Goal: Navigation & Orientation: Find specific page/section

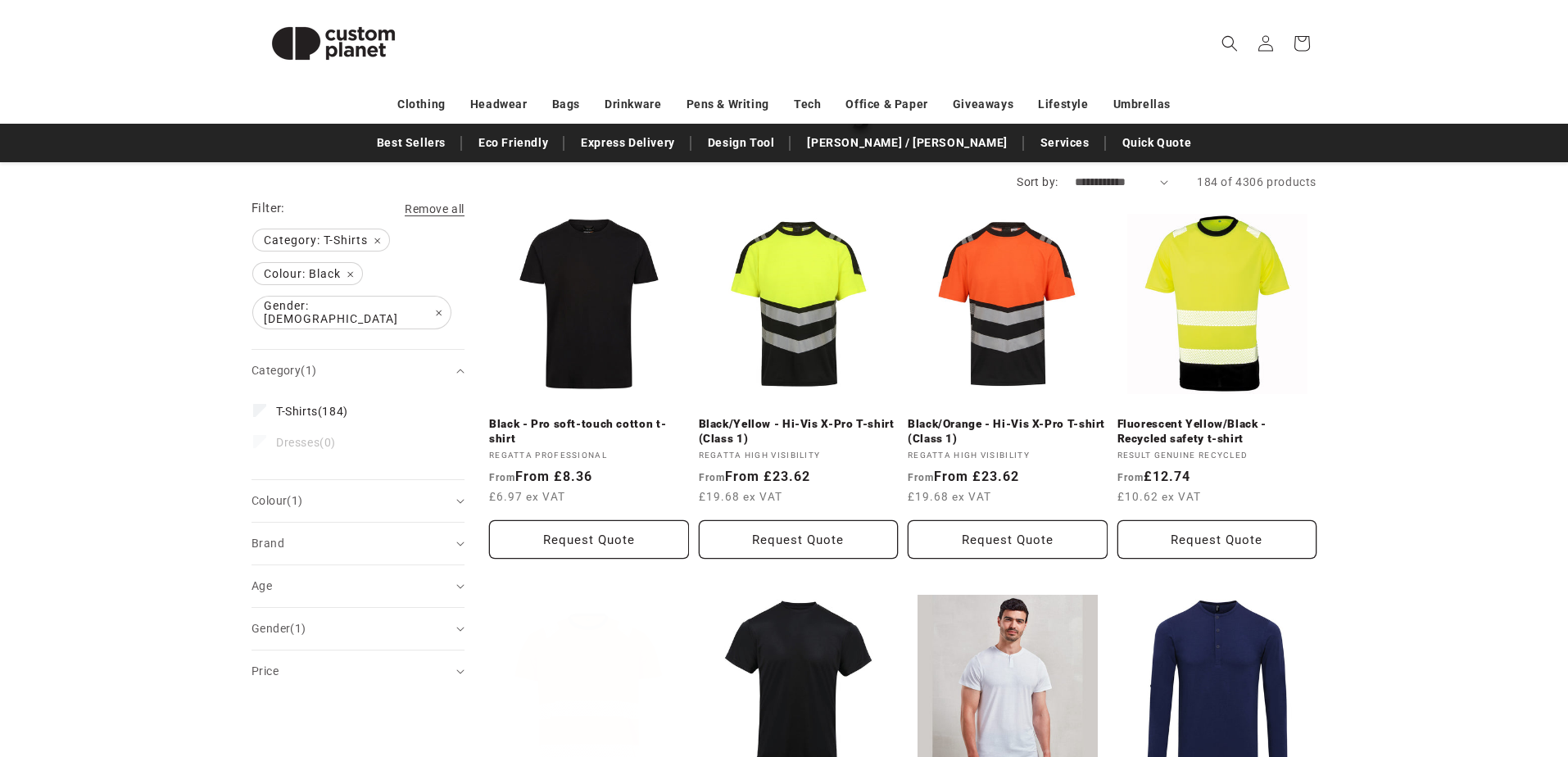
scroll to position [204, 0]
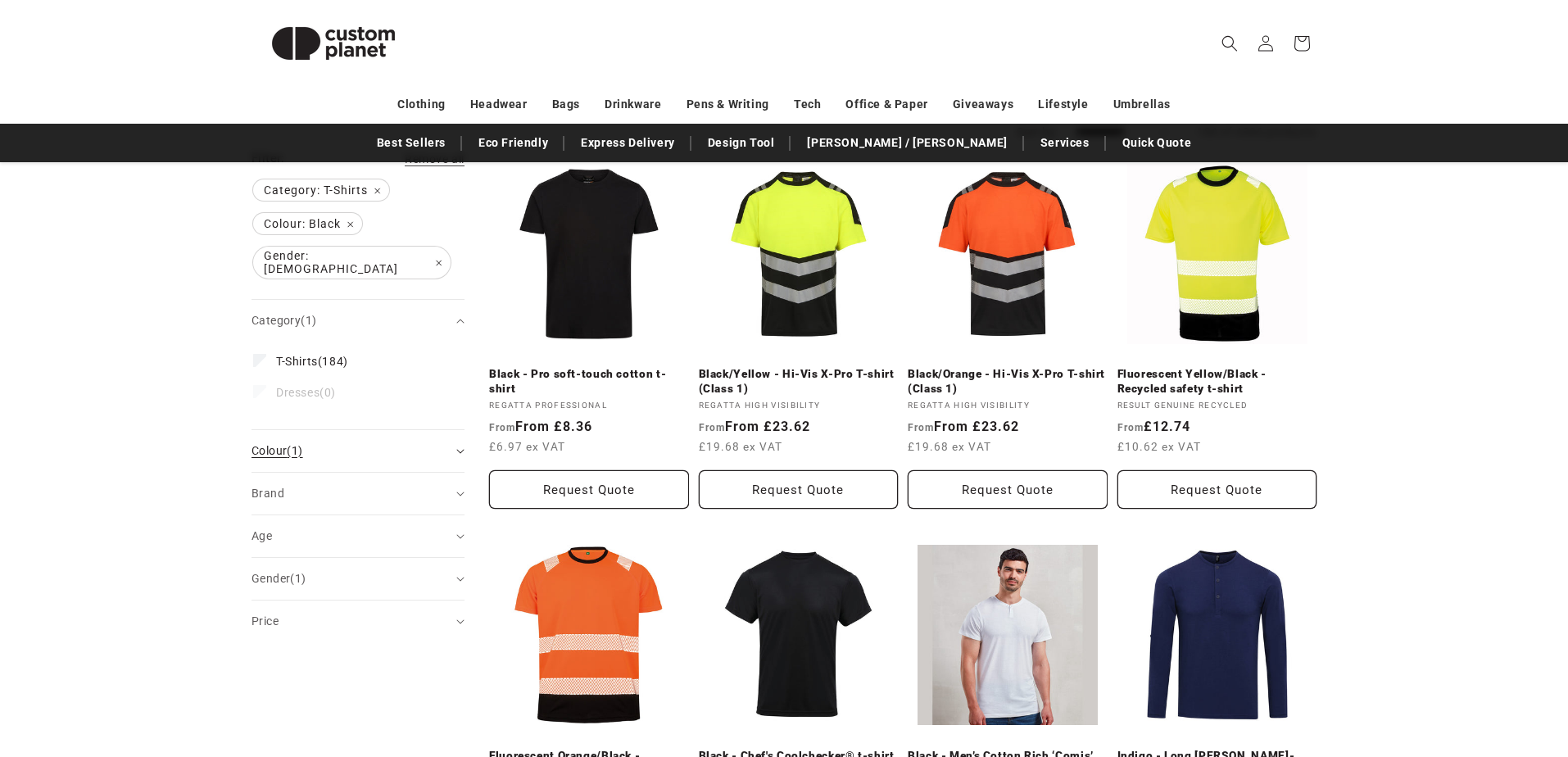
click at [412, 442] on div "Colour (1)" at bounding box center [351, 450] width 199 height 17
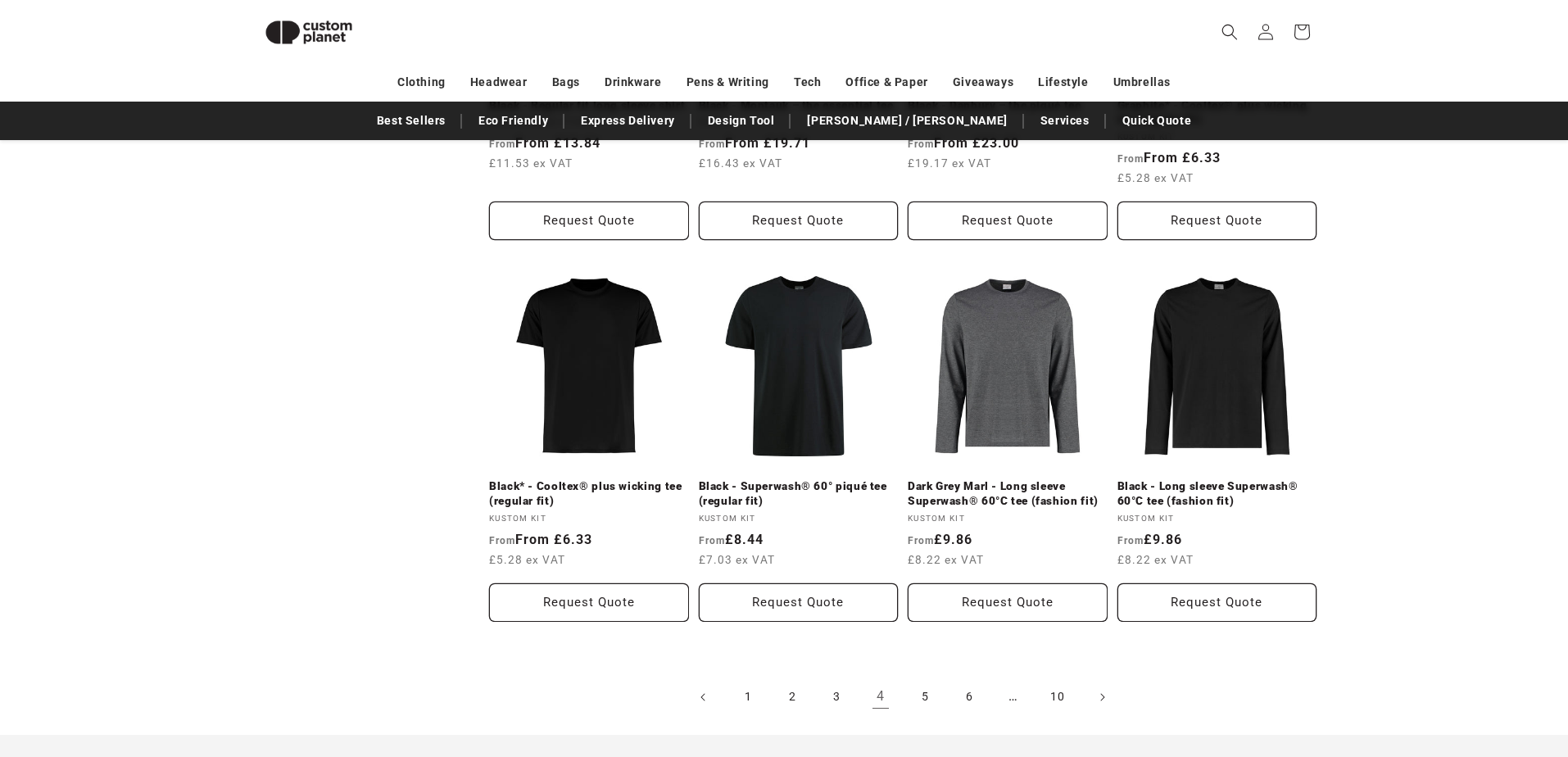
scroll to position [1595, 0]
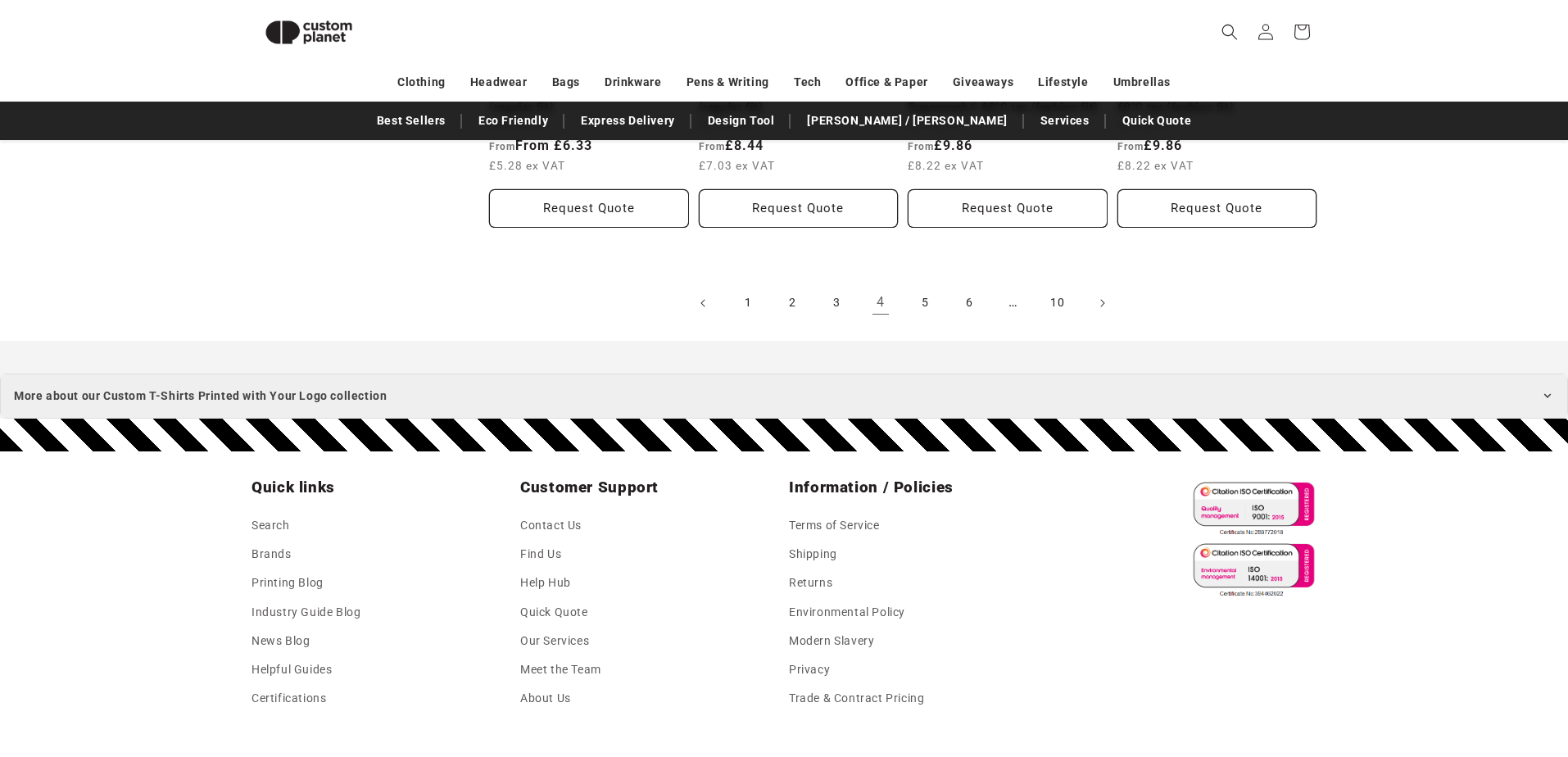
scroll to position [2010, 0]
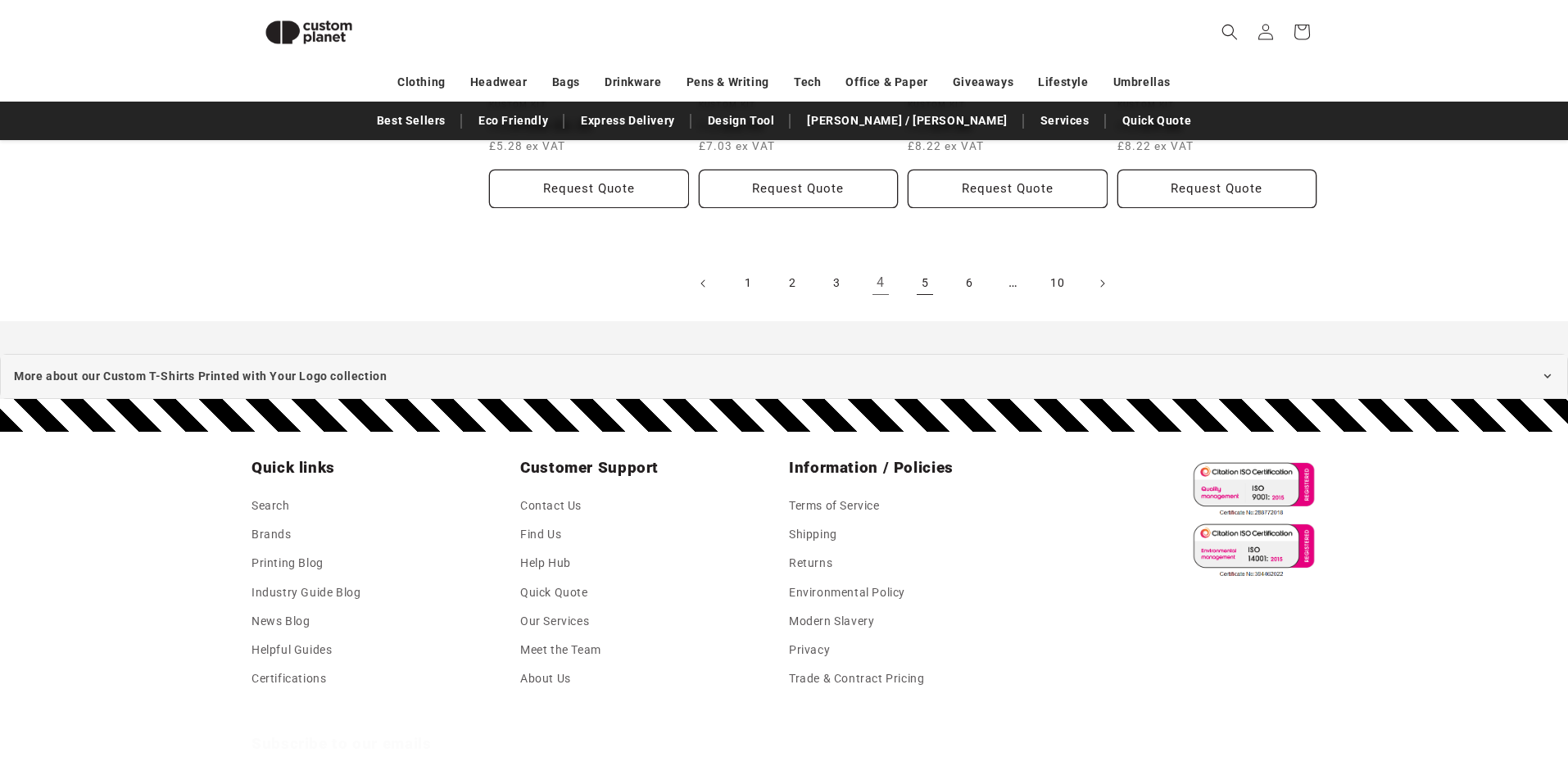
click at [930, 286] on link "5" at bounding box center [924, 283] width 36 height 36
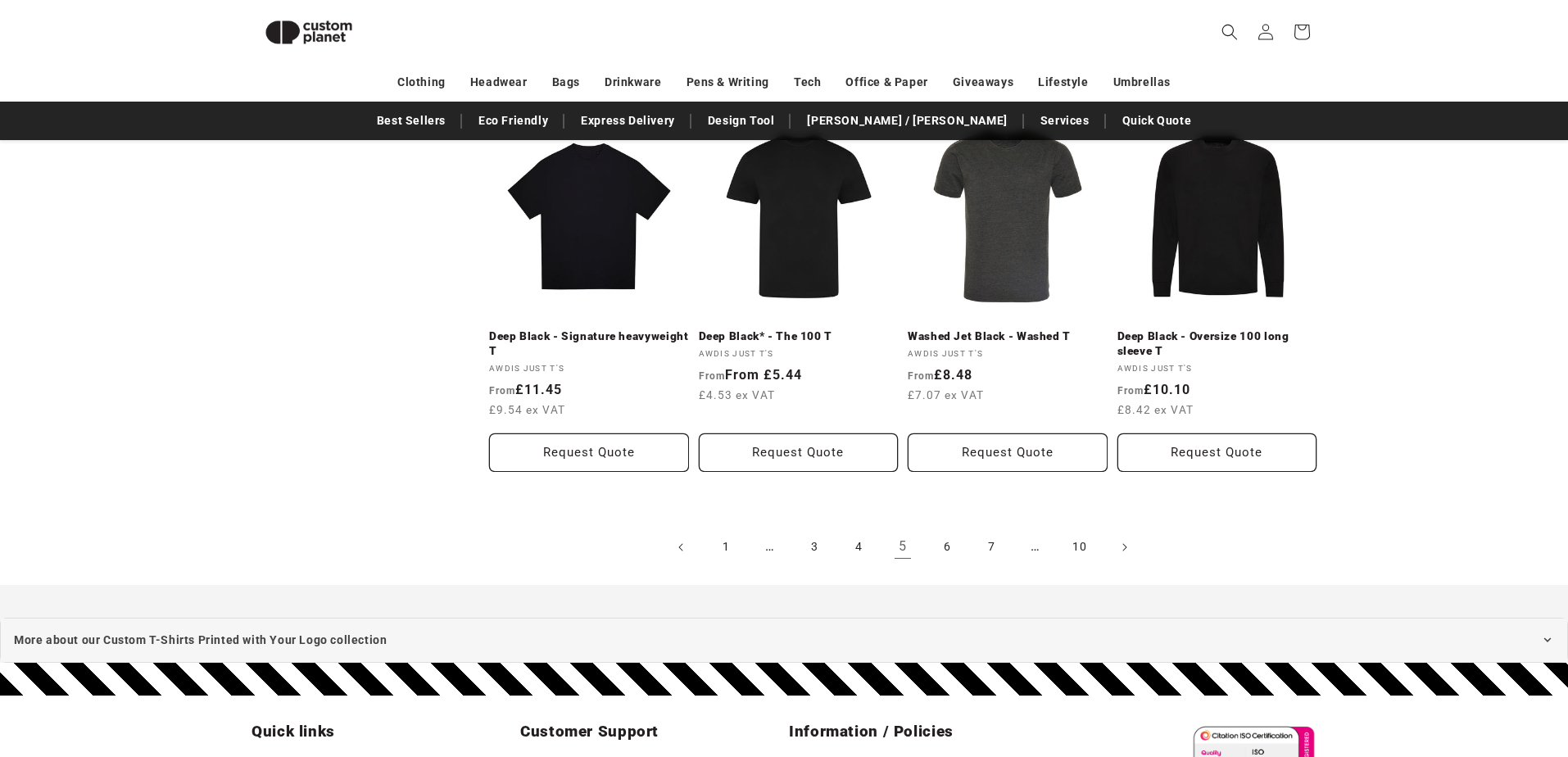
scroll to position [1753, 0]
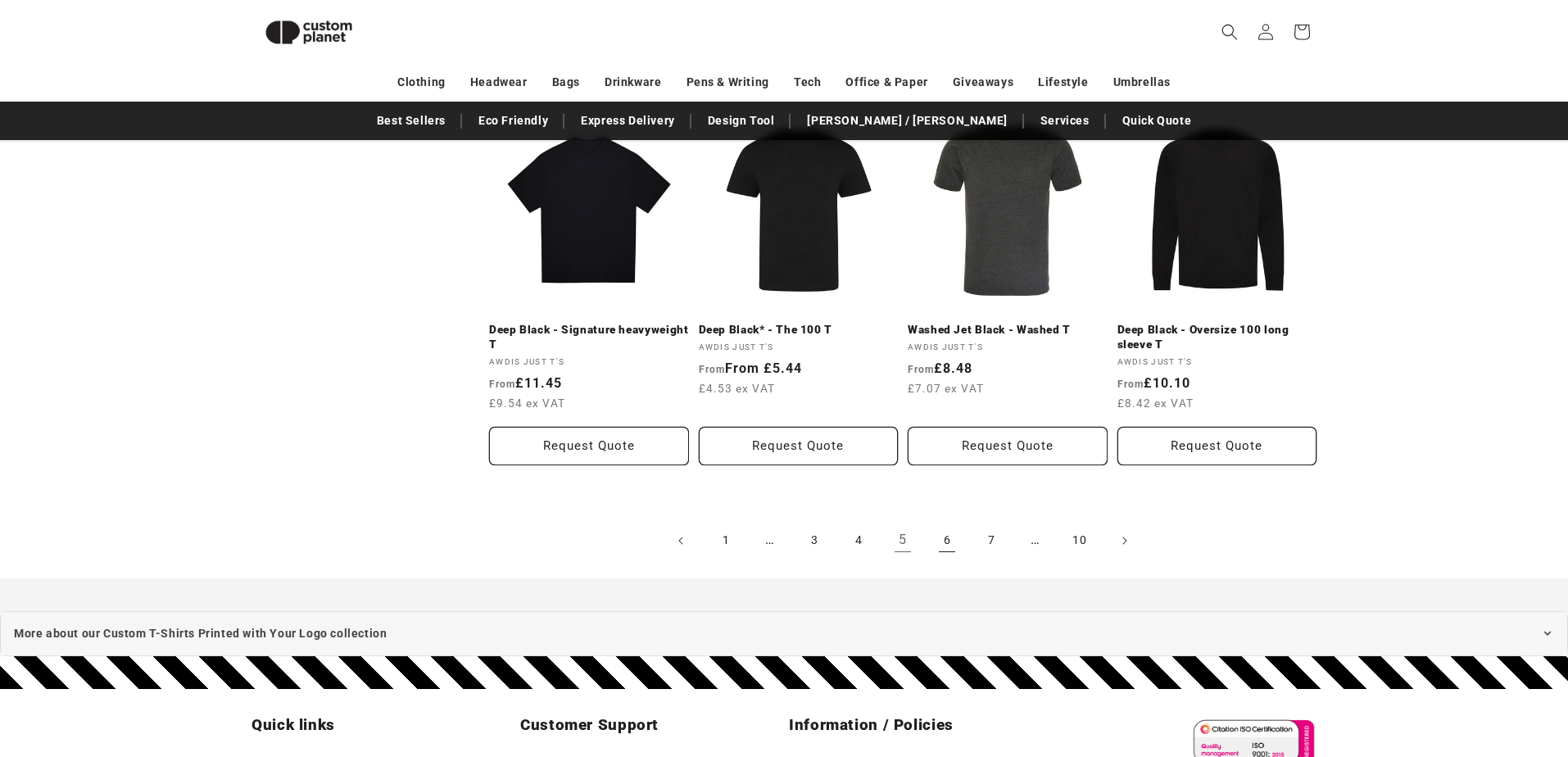
click at [946, 537] on link "6" at bounding box center [947, 541] width 36 height 36
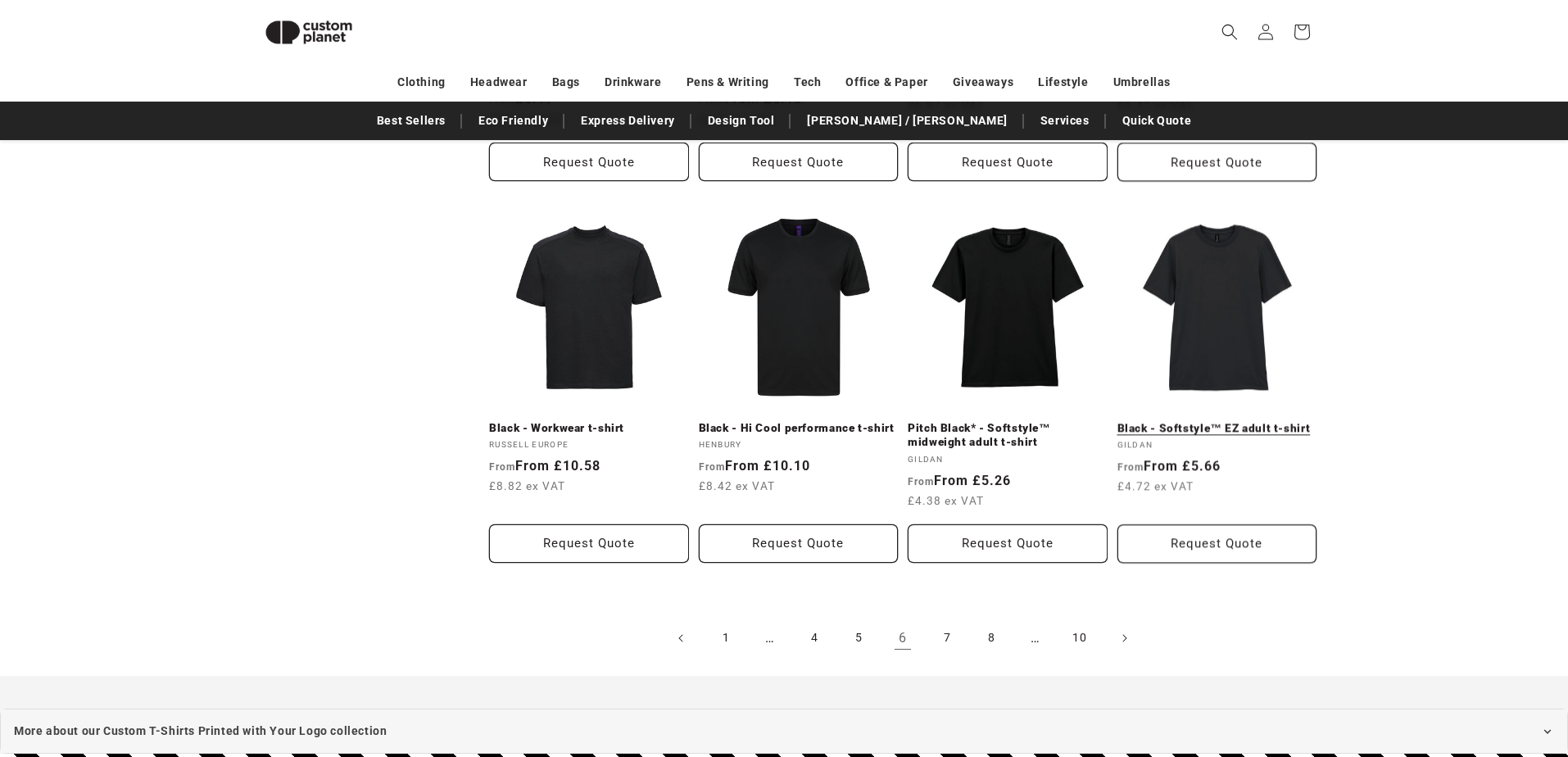
scroll to position [1942, 0]
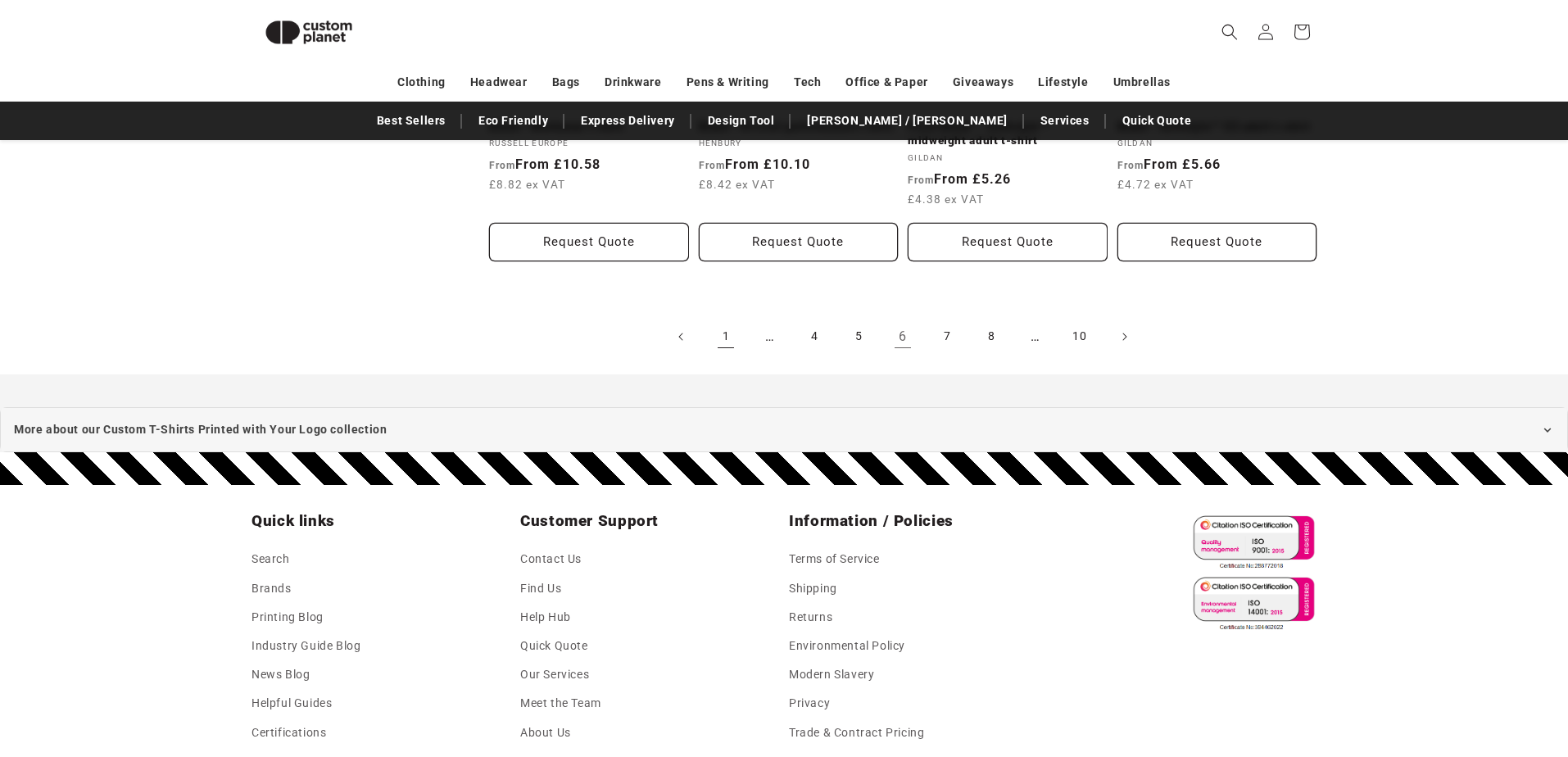
click at [719, 329] on link "1" at bounding box center [726, 336] width 36 height 36
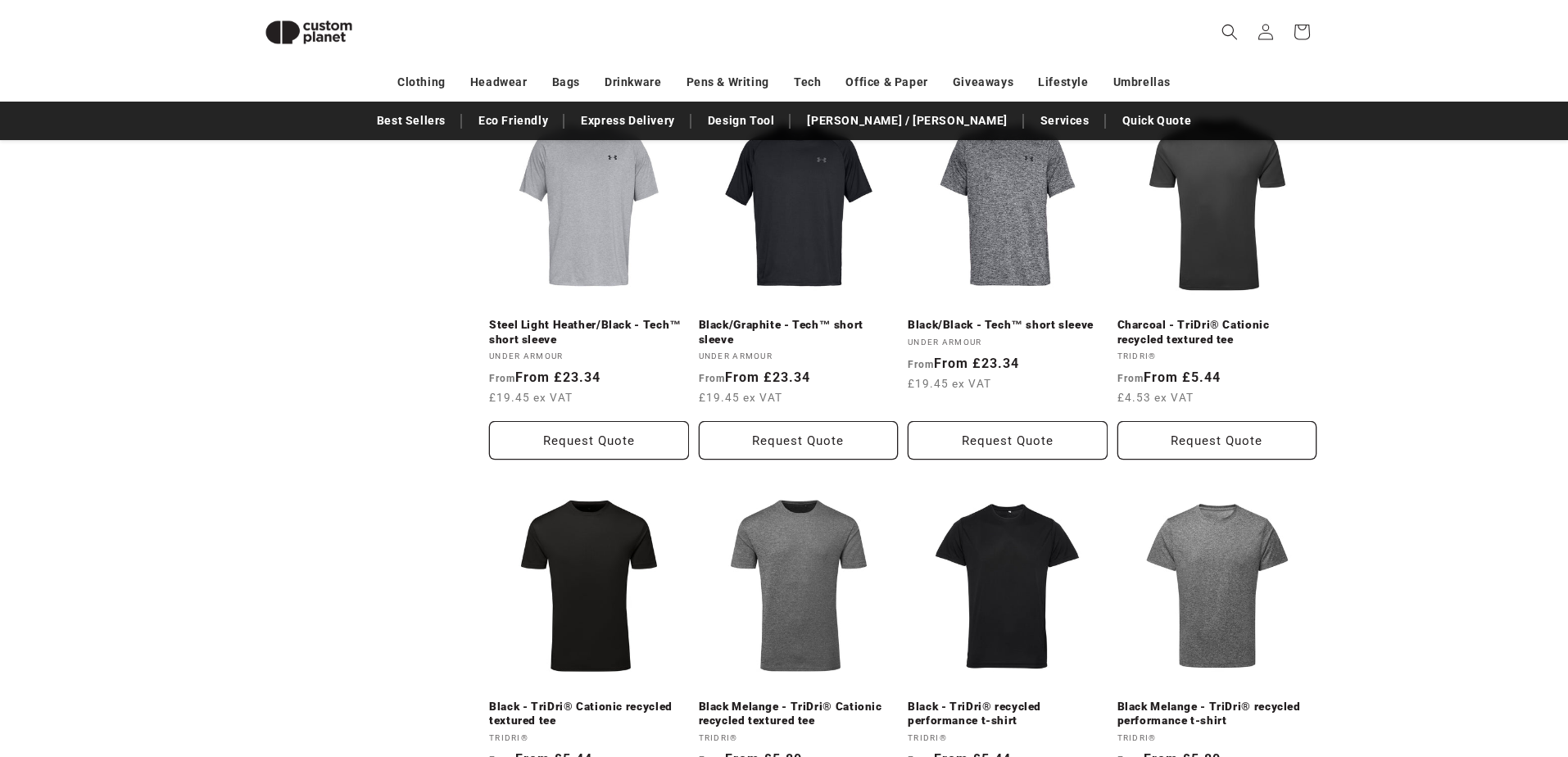
scroll to position [1010, 0]
